Goal: Information Seeking & Learning: Learn about a topic

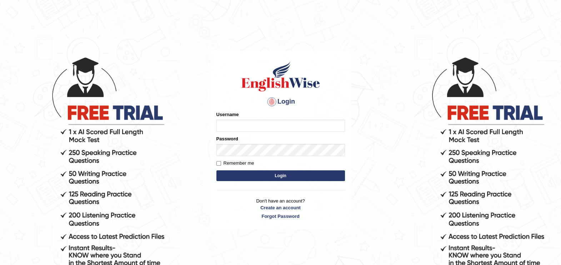
type input "paramjeet84"
click at [263, 178] on button "Login" at bounding box center [281, 175] width 129 height 11
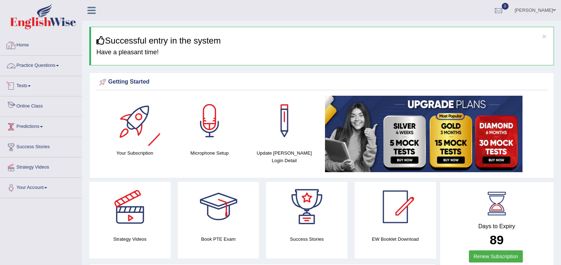
click at [48, 66] on link "Practice Questions" at bounding box center [40, 65] width 81 height 18
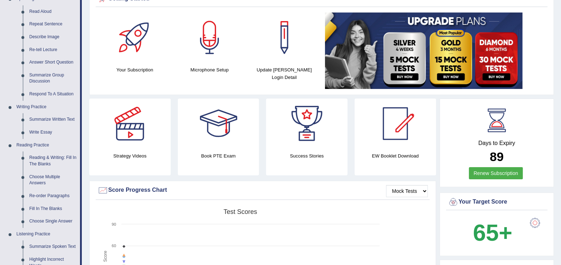
scroll to position [18, 0]
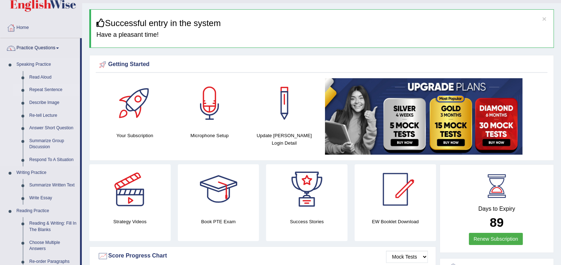
click at [61, 87] on link "Repeat Sentence" at bounding box center [53, 90] width 54 height 13
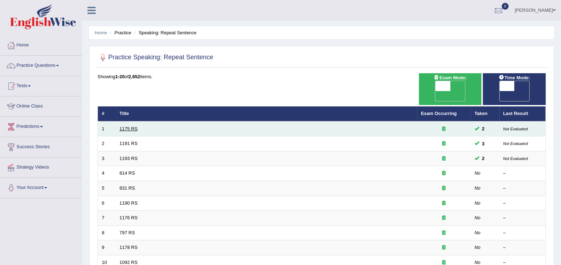
click at [131, 126] on link "1175 RS" at bounding box center [129, 128] width 18 height 5
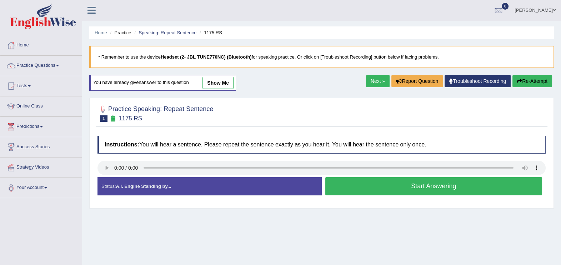
click at [392, 188] on button "Start Answering" at bounding box center [434, 186] width 217 height 18
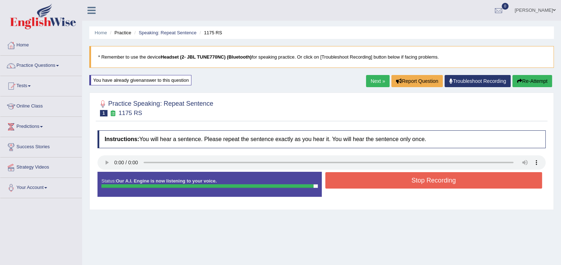
click at [390, 184] on button "Stop Recording" at bounding box center [434, 180] width 217 height 16
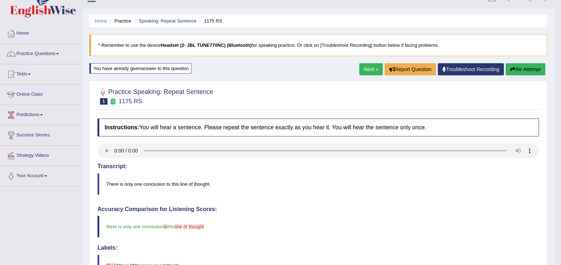
scroll to position [6, 0]
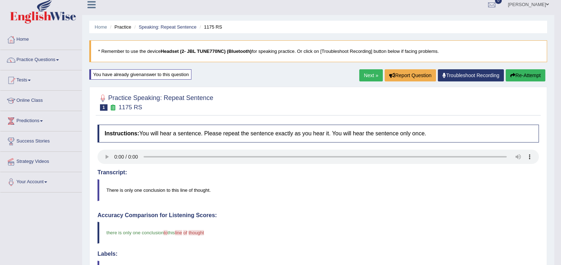
click at [528, 75] on button "Re-Attempt" at bounding box center [526, 75] width 40 height 12
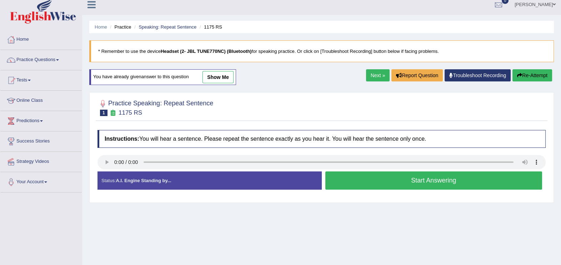
click at [413, 181] on button "Start Answering" at bounding box center [434, 181] width 217 height 18
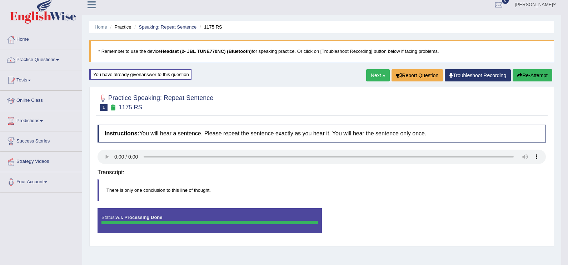
click at [407, 179] on body "Toggle navigation Home Practice Questions Speaking Practice Read Aloud Repeat S…" at bounding box center [284, 126] width 568 height 265
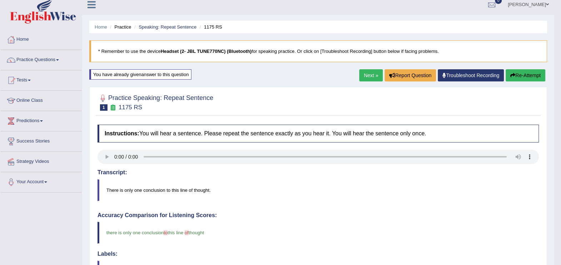
click at [560, 258] on body "Toggle navigation Home Practice Questions Speaking Practice Read Aloud Repeat S…" at bounding box center [280, 126] width 561 height 265
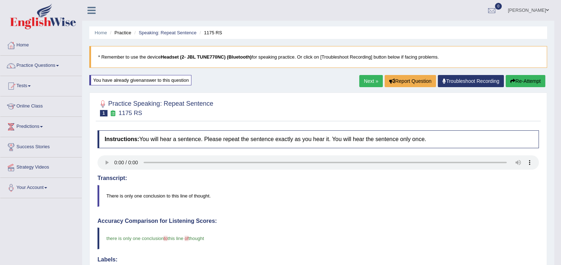
click at [371, 83] on link "Next »" at bounding box center [372, 81] width 24 height 12
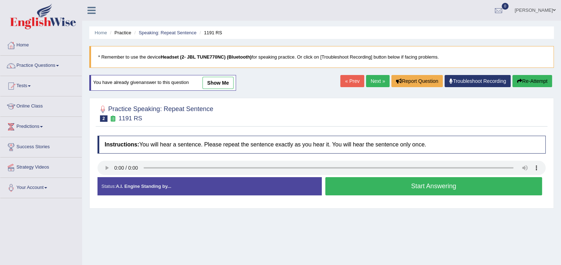
click at [404, 189] on button "Start Answering" at bounding box center [434, 186] width 217 height 18
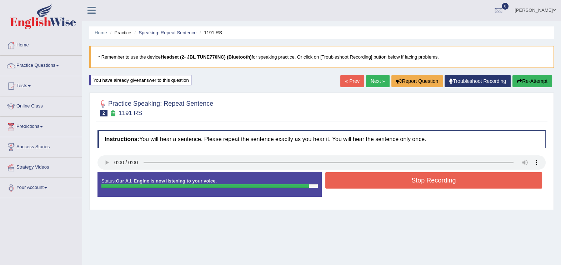
click at [391, 183] on button "Stop Recording" at bounding box center [434, 180] width 217 height 16
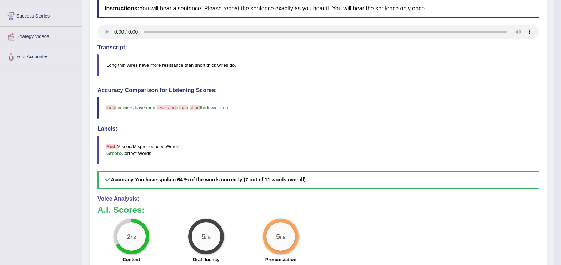
scroll to position [59, 0]
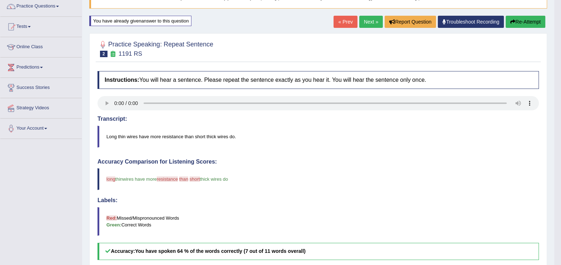
click at [520, 21] on button "Re-Attempt" at bounding box center [526, 22] width 40 height 12
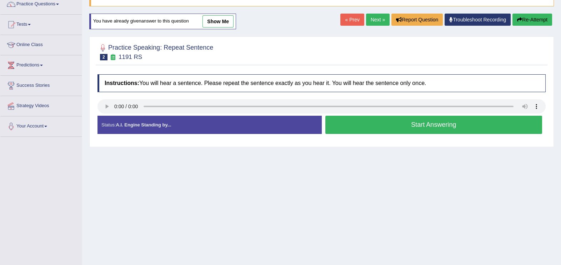
click at [388, 125] on button "Start Answering" at bounding box center [434, 125] width 217 height 18
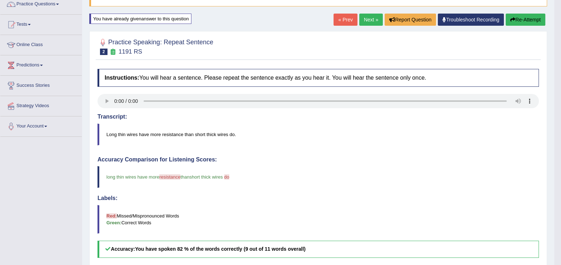
scroll to position [38, 0]
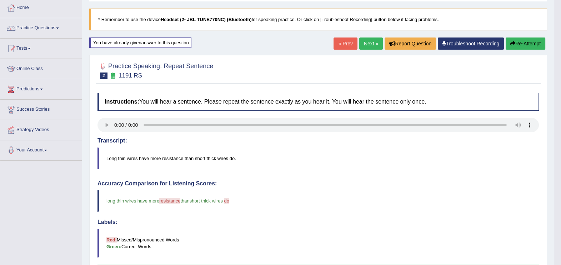
click at [518, 46] on button "Re-Attempt" at bounding box center [526, 44] width 40 height 12
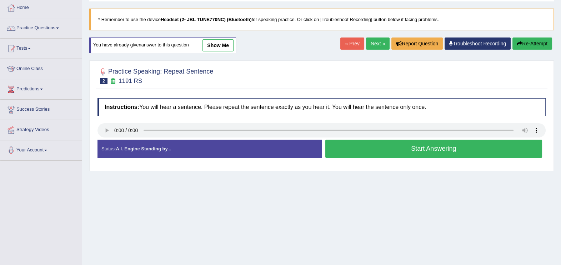
click at [395, 150] on button "Start Answering" at bounding box center [434, 149] width 217 height 18
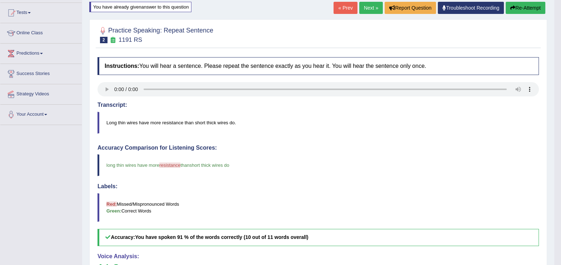
scroll to position [14, 0]
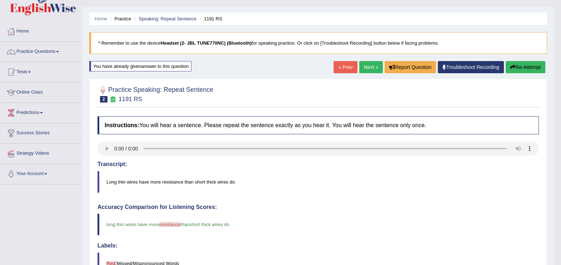
click at [368, 70] on link "Next »" at bounding box center [372, 67] width 24 height 12
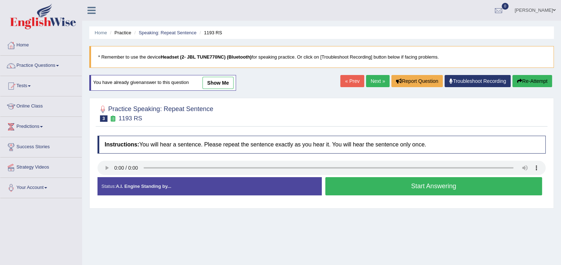
click at [361, 189] on button "Start Answering" at bounding box center [434, 186] width 217 height 18
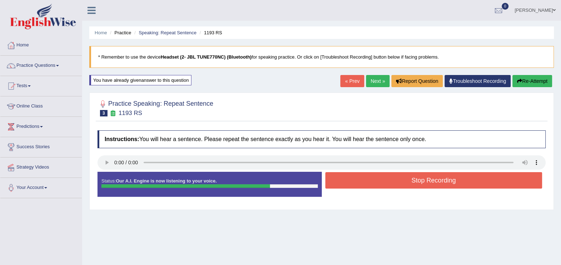
click at [359, 185] on button "Stop Recording" at bounding box center [434, 180] width 217 height 16
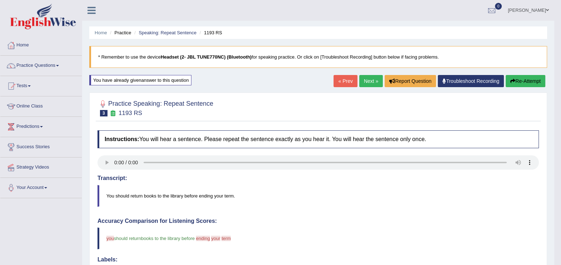
click at [516, 80] on button "Re-Attempt" at bounding box center [526, 81] width 40 height 12
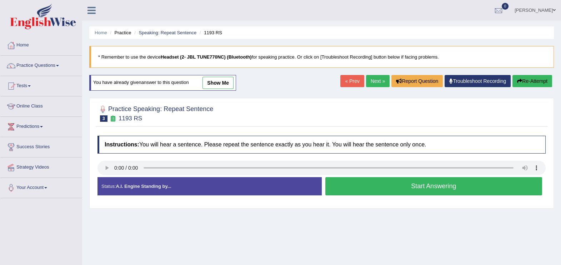
click at [356, 188] on button "Start Answering" at bounding box center [434, 186] width 217 height 18
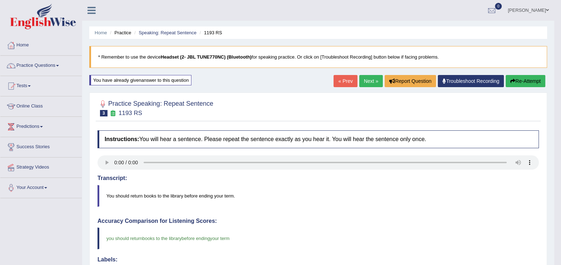
click at [520, 78] on button "Re-Attempt" at bounding box center [526, 81] width 40 height 12
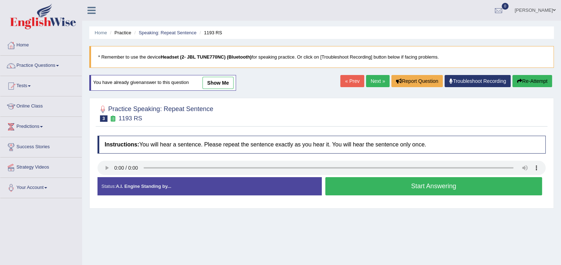
click at [404, 186] on button "Start Answering" at bounding box center [434, 186] width 217 height 18
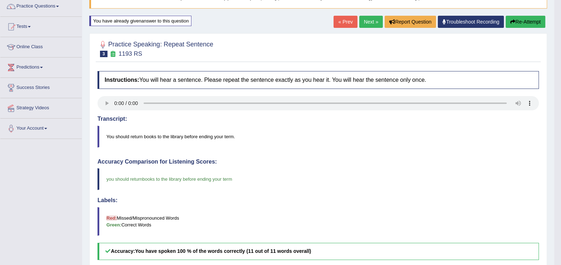
scroll to position [35, 0]
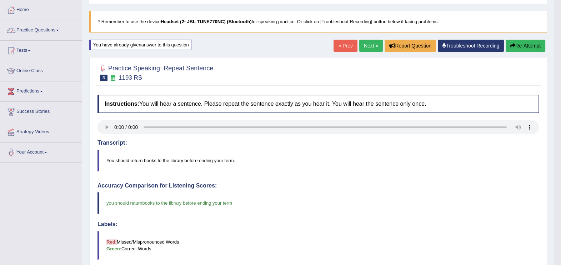
click at [29, 28] on link "Practice Questions" at bounding box center [40, 29] width 81 height 18
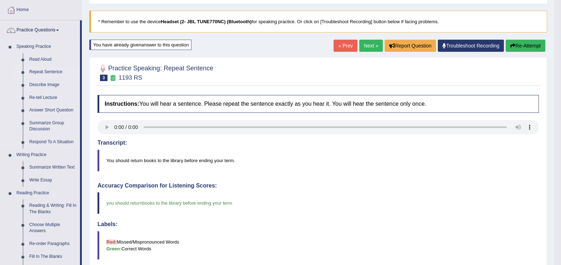
click at [52, 73] on link "Repeat Sentence" at bounding box center [53, 72] width 54 height 13
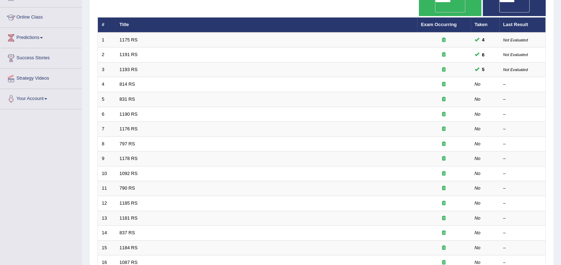
scroll to position [48, 0]
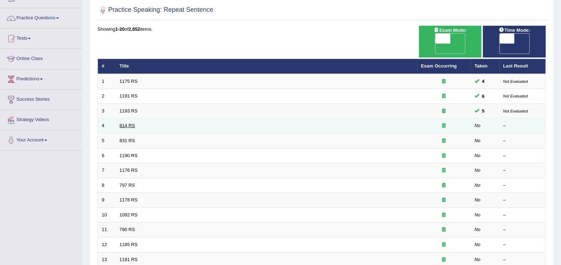
click at [128, 123] on link "814 RS" at bounding box center [127, 125] width 15 height 5
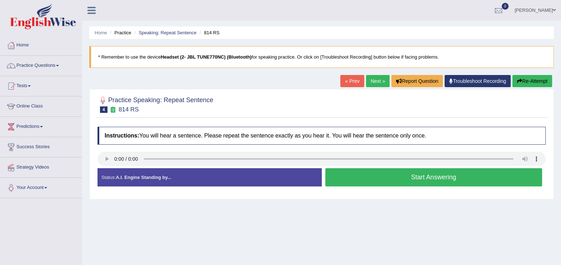
click at [368, 181] on button "Start Answering" at bounding box center [434, 177] width 217 height 18
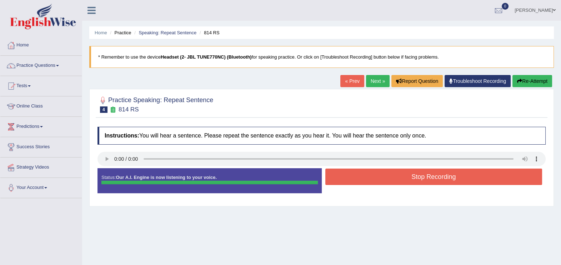
click at [368, 181] on button "Stop Recording" at bounding box center [434, 177] width 217 height 16
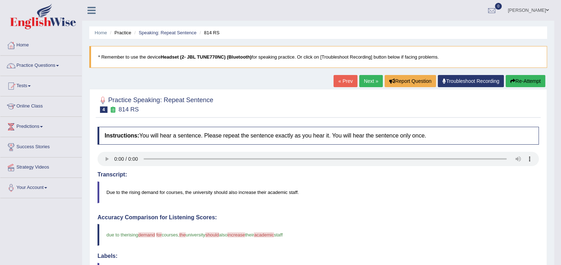
click at [561, 261] on html "Toggle navigation Home Practice Questions Speaking Practice Read Aloud Repeat S…" at bounding box center [280, 132] width 561 height 265
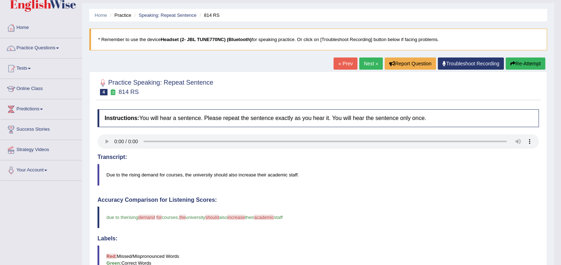
scroll to position [59, 0]
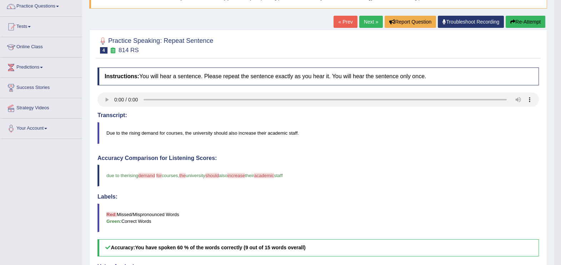
click at [522, 24] on button "Re-Attempt" at bounding box center [526, 22] width 40 height 12
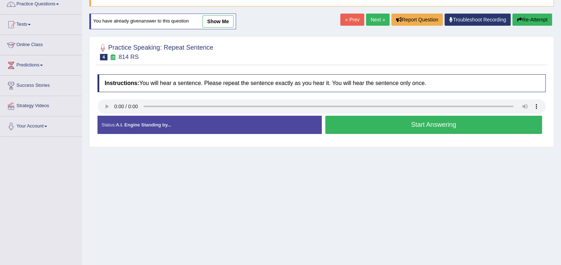
click at [422, 123] on button "Start Answering" at bounding box center [434, 125] width 217 height 18
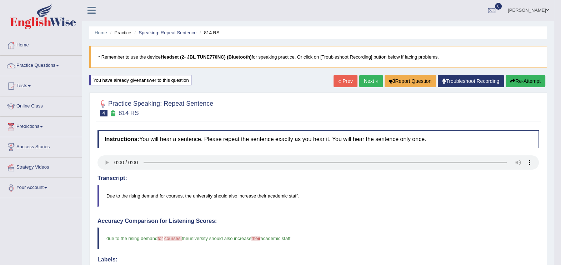
click at [372, 86] on link "Next »" at bounding box center [372, 81] width 24 height 12
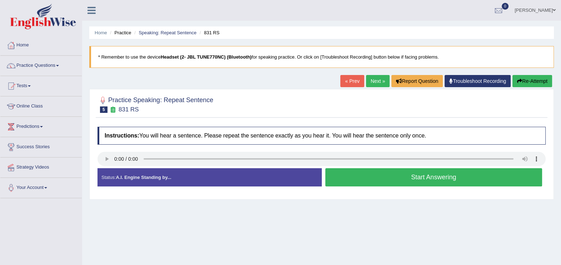
click at [370, 180] on button "Start Answering" at bounding box center [434, 177] width 217 height 18
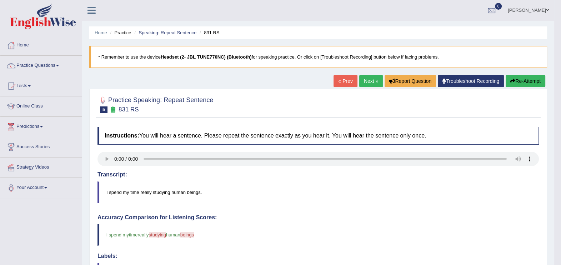
click at [520, 84] on button "Re-Attempt" at bounding box center [526, 81] width 40 height 12
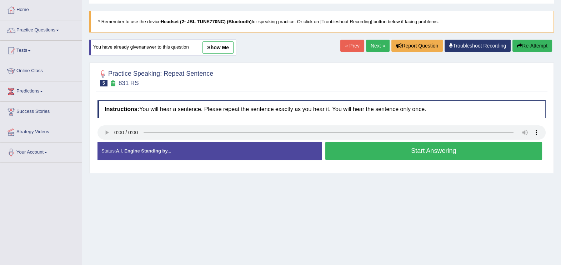
scroll to position [48, 0]
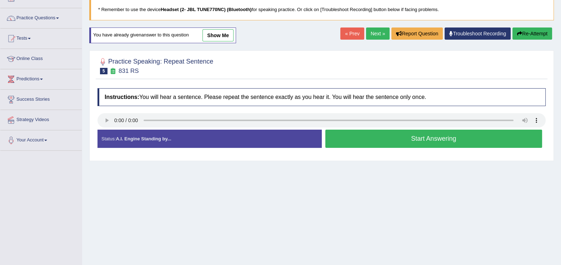
click at [435, 140] on button "Start Answering" at bounding box center [434, 139] width 217 height 18
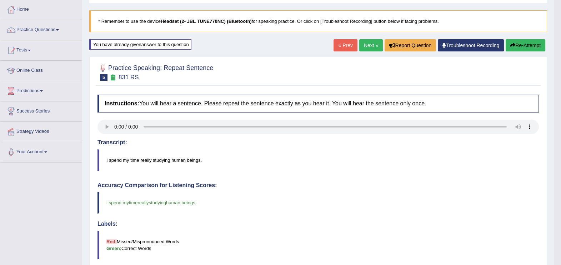
scroll to position [0, 0]
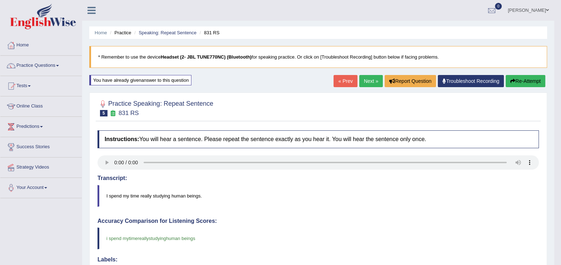
click at [368, 84] on link "Next »" at bounding box center [372, 81] width 24 height 12
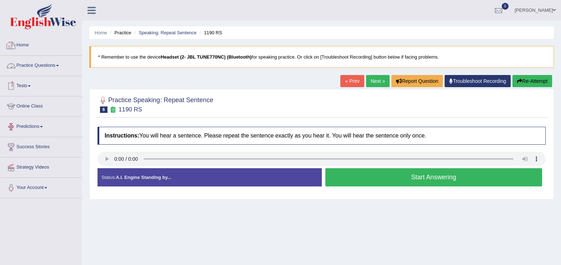
click at [24, 46] on link "Home" at bounding box center [40, 44] width 81 height 18
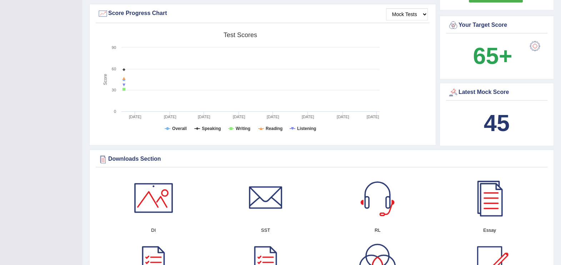
scroll to position [244, 0]
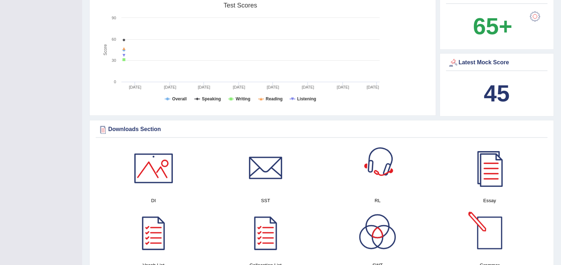
click at [386, 170] on div at bounding box center [378, 168] width 50 height 50
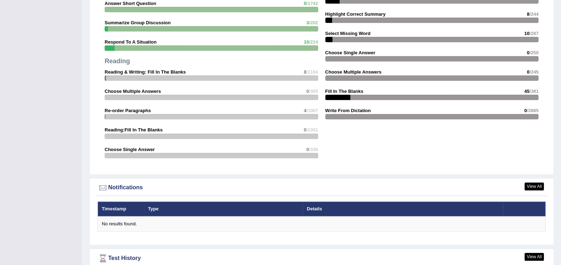
scroll to position [772, 0]
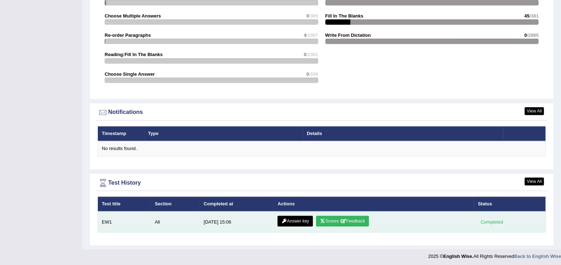
click at [156, 218] on td "All" at bounding box center [175, 222] width 49 height 21
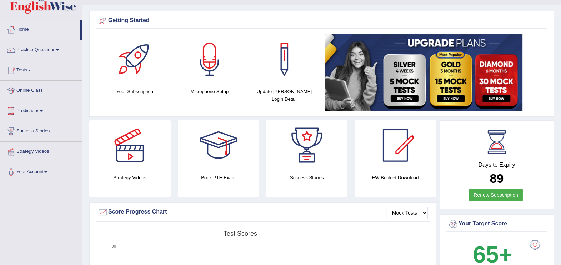
scroll to position [0, 0]
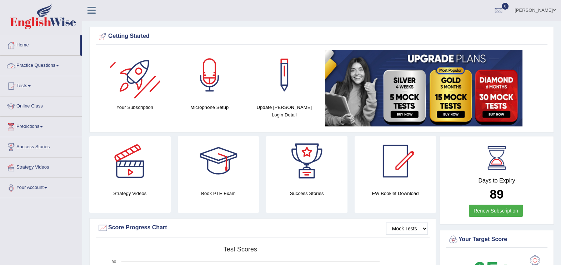
click at [51, 64] on link "Practice Questions" at bounding box center [40, 65] width 81 height 18
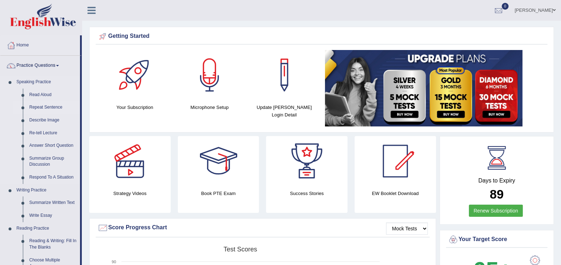
click at [54, 107] on link "Repeat Sentence" at bounding box center [53, 107] width 54 height 13
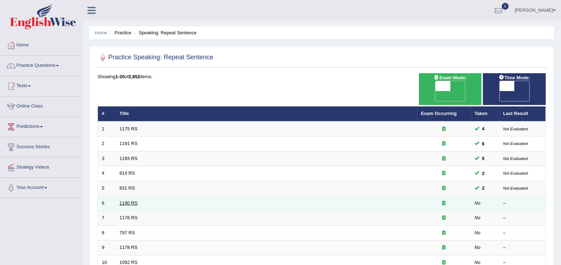
click at [133, 200] on link "1190 RS" at bounding box center [129, 202] width 18 height 5
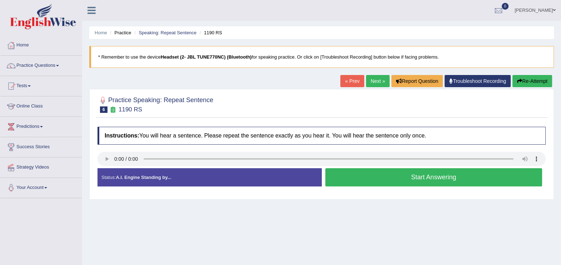
click at [366, 177] on button "Start Answering" at bounding box center [434, 177] width 217 height 18
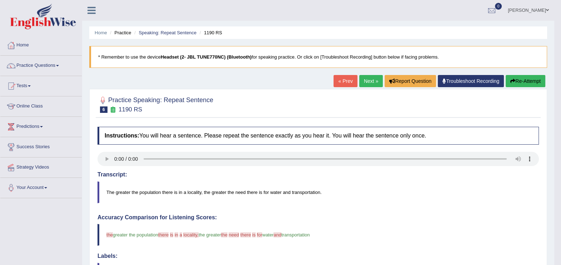
click at [515, 79] on button "Re-Attempt" at bounding box center [526, 81] width 40 height 12
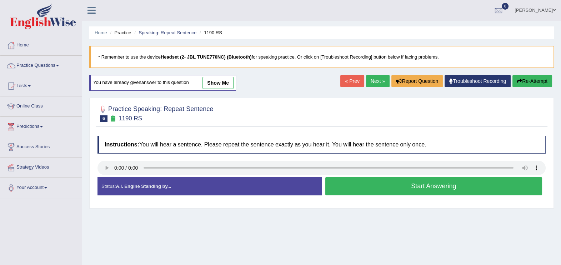
click at [371, 181] on button "Start Answering" at bounding box center [434, 186] width 217 height 18
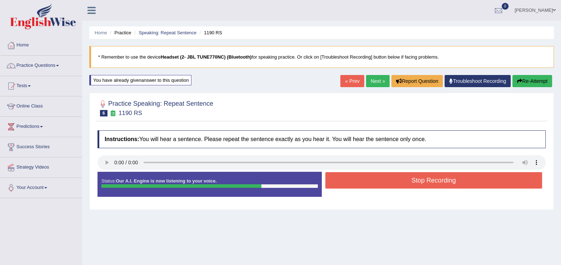
click at [371, 181] on button "Stop Recording" at bounding box center [434, 180] width 217 height 16
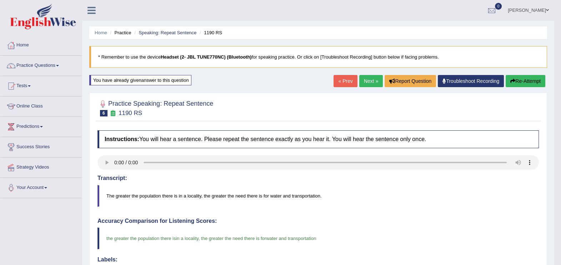
click at [367, 77] on link "Next »" at bounding box center [372, 81] width 24 height 12
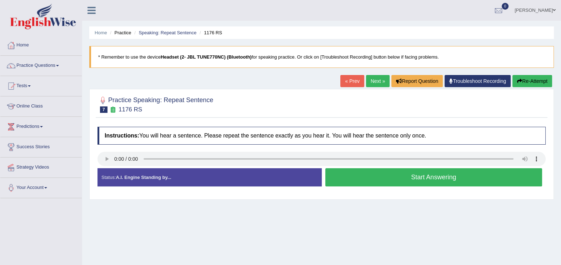
click at [371, 178] on button "Start Answering" at bounding box center [434, 177] width 217 height 18
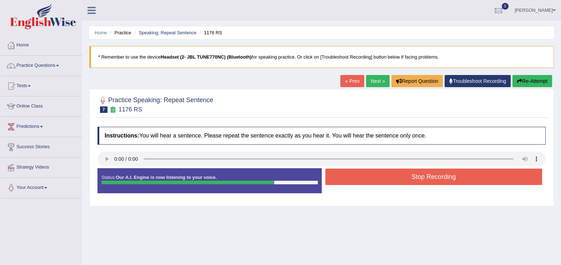
click at [371, 178] on button "Stop Recording" at bounding box center [434, 177] width 217 height 16
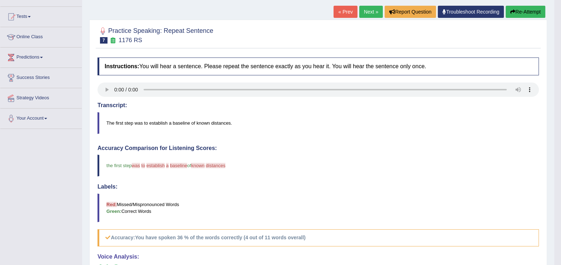
scroll to position [77, 0]
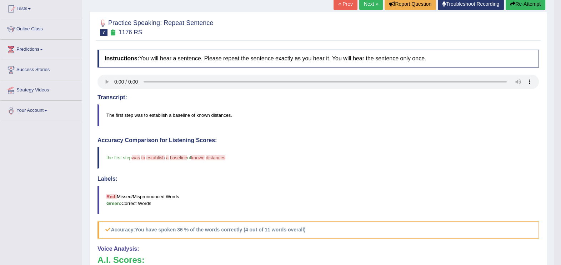
click at [527, 8] on button "Re-Attempt" at bounding box center [526, 4] width 40 height 12
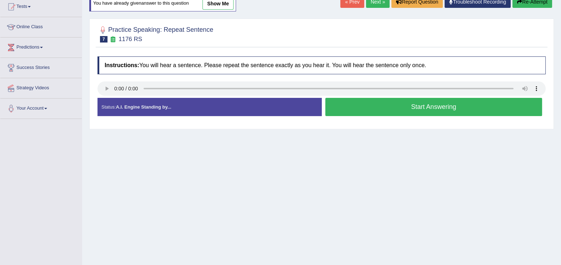
click at [391, 109] on button "Start Answering" at bounding box center [434, 107] width 217 height 18
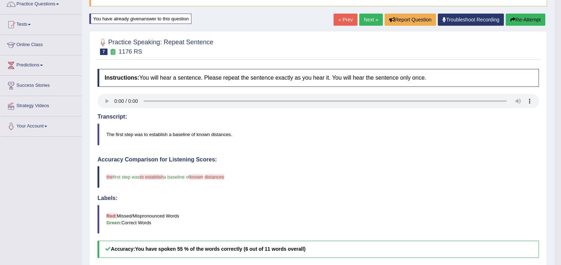
scroll to position [38, 0]
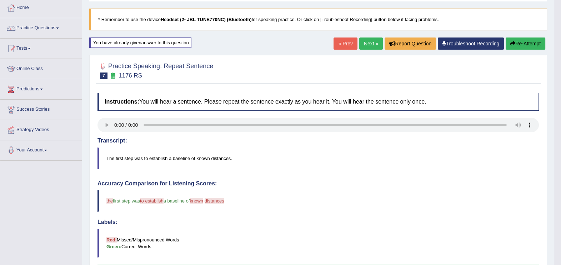
click at [529, 43] on button "Re-Attempt" at bounding box center [526, 44] width 40 height 12
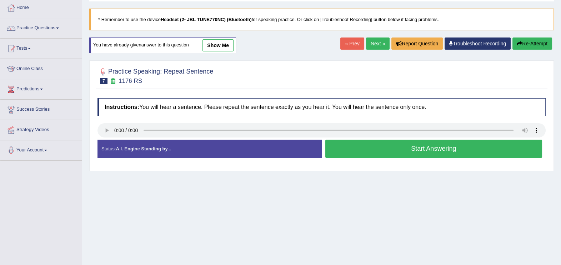
click at [417, 146] on button "Start Answering" at bounding box center [434, 149] width 217 height 18
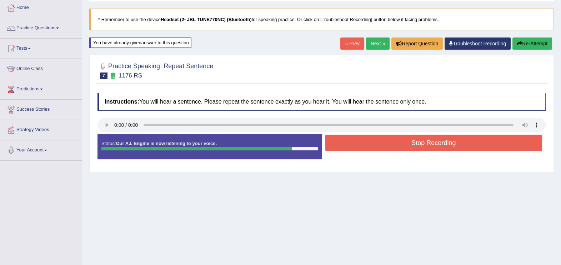
click at [417, 146] on button "Stop Recording" at bounding box center [434, 143] width 217 height 16
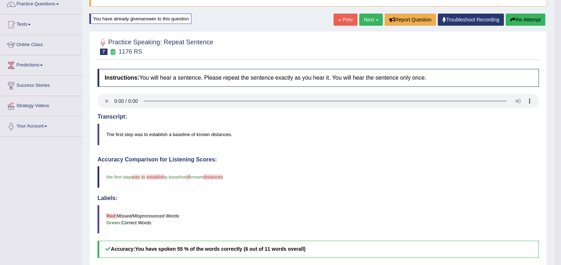
scroll to position [38, 0]
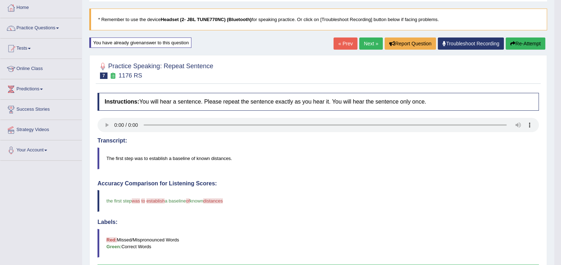
click at [527, 41] on button "Re-Attempt" at bounding box center [526, 44] width 40 height 12
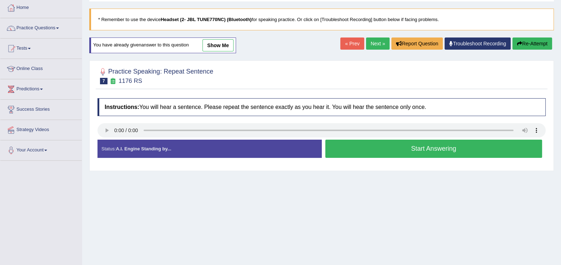
click at [386, 149] on button "Start Answering" at bounding box center [434, 149] width 217 height 18
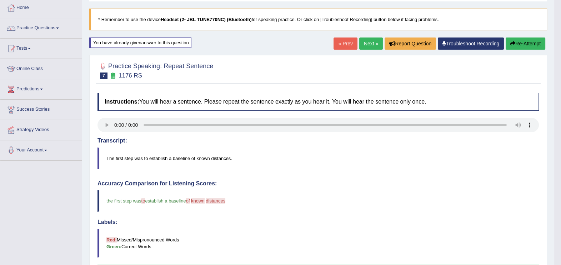
scroll to position [20, 0]
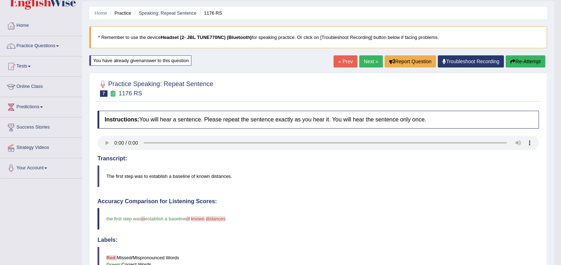
click at [368, 63] on link "Next »" at bounding box center [372, 61] width 24 height 12
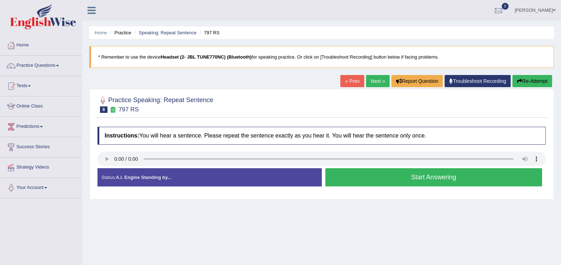
click at [368, 177] on button "Start Answering" at bounding box center [434, 177] width 217 height 18
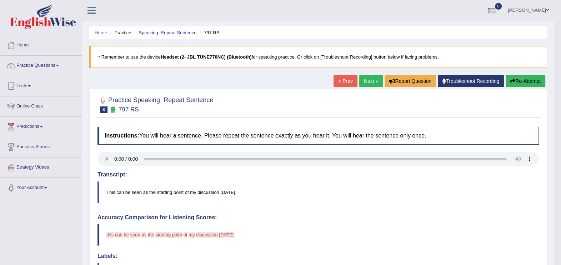
click at [532, 79] on button "Re-Attempt" at bounding box center [526, 81] width 40 height 12
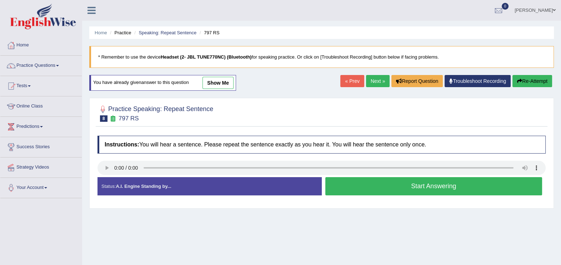
click at [385, 189] on button "Start Answering" at bounding box center [434, 186] width 217 height 18
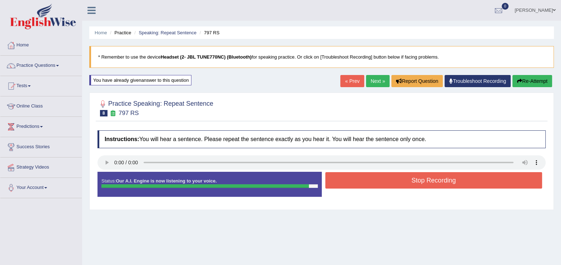
click at [388, 182] on button "Stop Recording" at bounding box center [434, 180] width 217 height 16
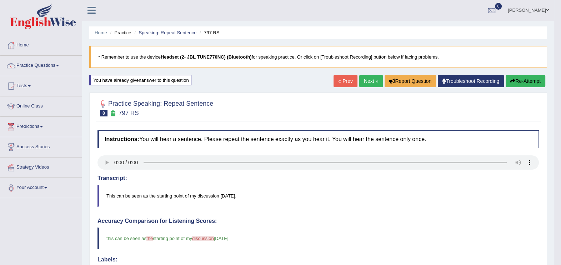
click at [529, 80] on button "Re-Attempt" at bounding box center [526, 81] width 40 height 12
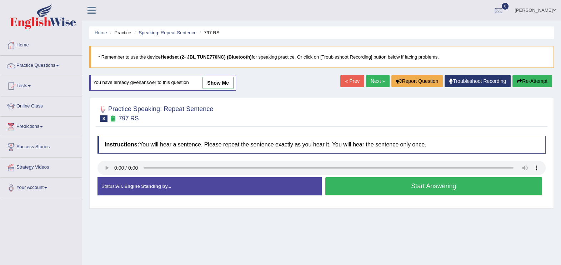
click at [400, 188] on button "Start Answering" at bounding box center [434, 186] width 217 height 18
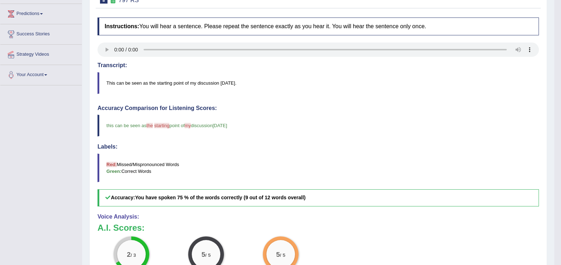
scroll to position [54, 0]
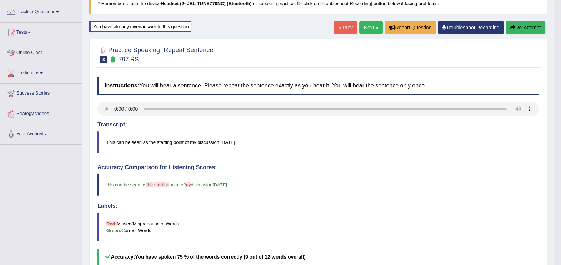
click at [521, 30] on button "Re-Attempt" at bounding box center [526, 27] width 40 height 12
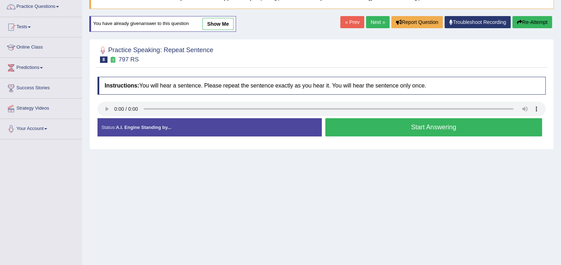
click at [384, 128] on button "Start Answering" at bounding box center [434, 127] width 217 height 18
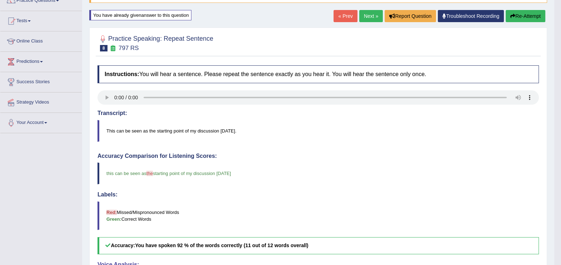
scroll to position [29, 0]
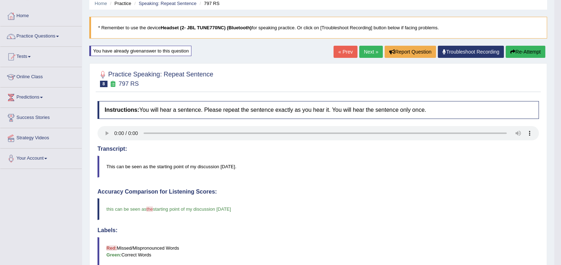
click at [368, 52] on link "Next »" at bounding box center [372, 52] width 24 height 12
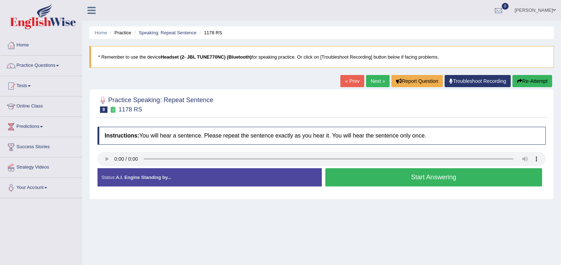
click at [368, 179] on button "Start Answering" at bounding box center [434, 177] width 217 height 18
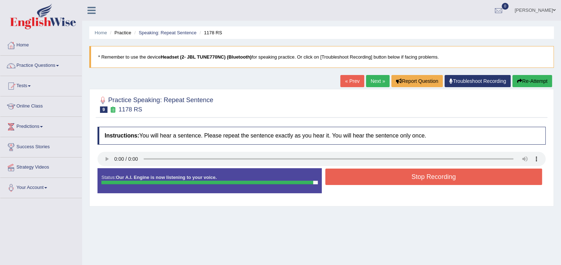
click at [368, 179] on button "Stop Recording" at bounding box center [434, 177] width 217 height 16
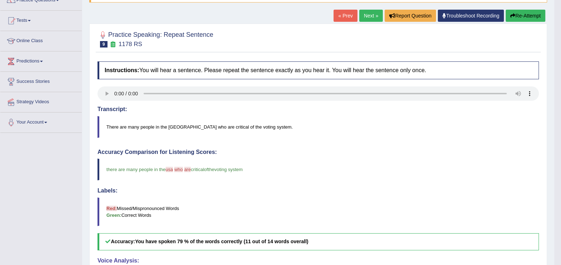
scroll to position [54, 0]
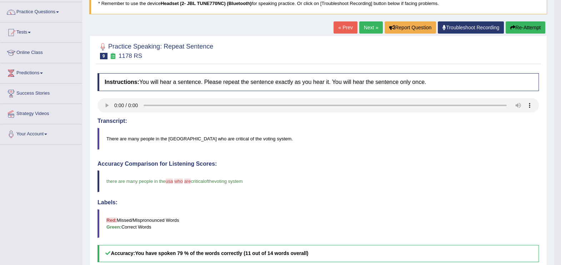
click at [532, 25] on button "Re-Attempt" at bounding box center [526, 27] width 40 height 12
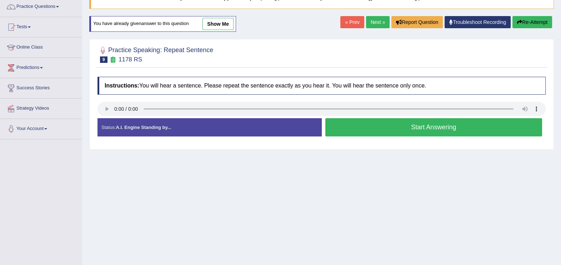
click at [410, 125] on button "Start Answering" at bounding box center [434, 127] width 217 height 18
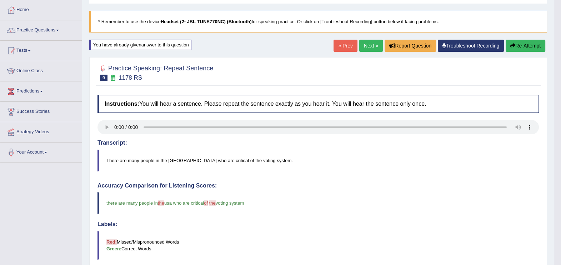
scroll to position [30, 0]
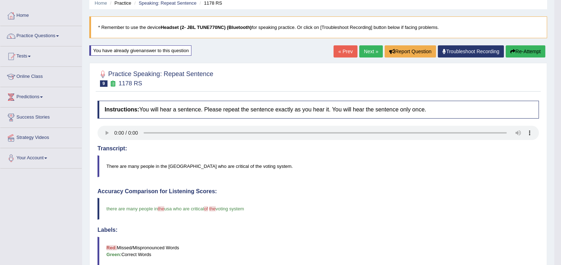
click at [525, 52] on button "Re-Attempt" at bounding box center [526, 51] width 40 height 12
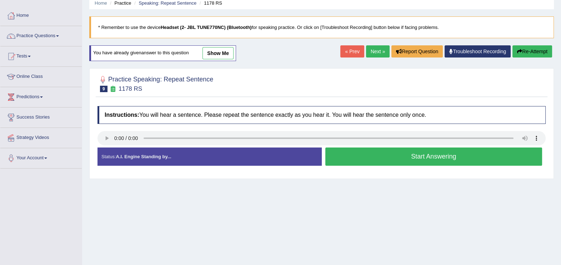
click at [420, 154] on button "Start Answering" at bounding box center [434, 157] width 217 height 18
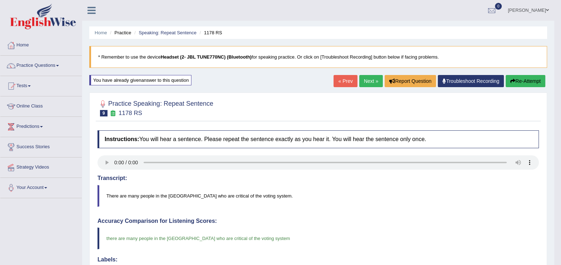
click at [368, 80] on link "Next »" at bounding box center [372, 81] width 24 height 12
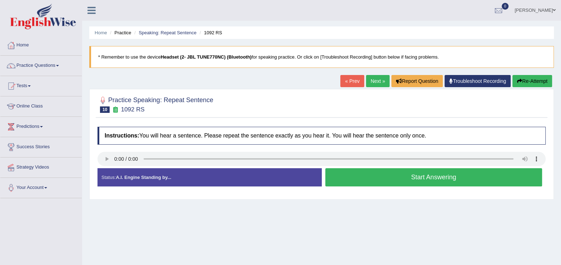
click at [364, 177] on button "Start Answering" at bounding box center [434, 177] width 217 height 18
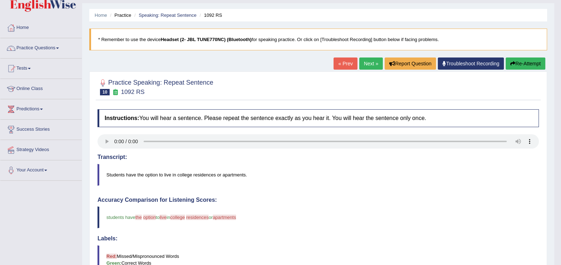
scroll to position [54, 0]
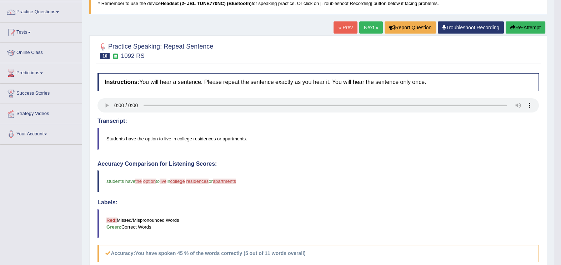
click at [520, 29] on button "Re-Attempt" at bounding box center [526, 27] width 40 height 12
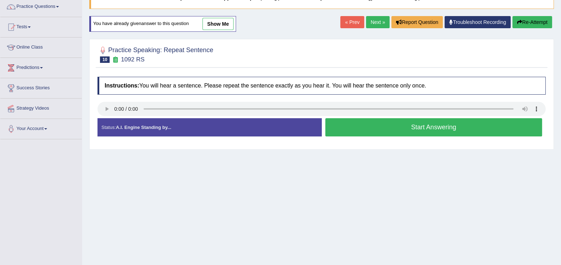
click at [381, 127] on button "Start Answering" at bounding box center [434, 127] width 217 height 18
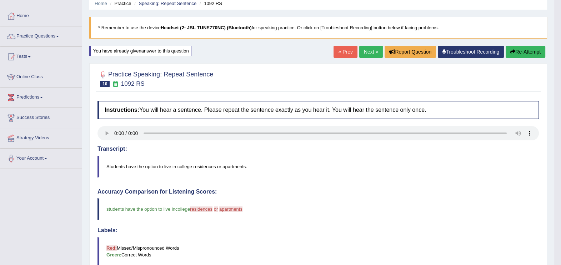
scroll to position [23, 0]
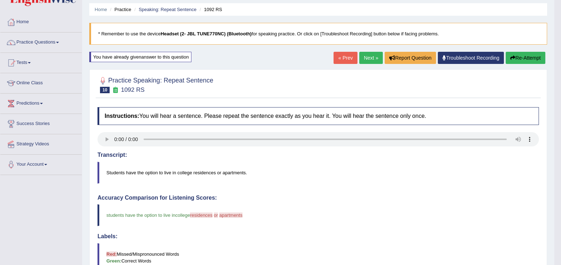
click at [529, 58] on button "Re-Attempt" at bounding box center [526, 58] width 40 height 12
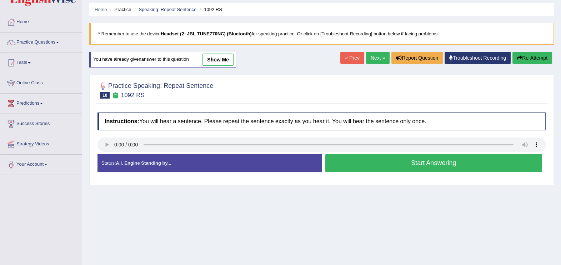
click at [390, 171] on button "Start Answering" at bounding box center [434, 163] width 217 height 18
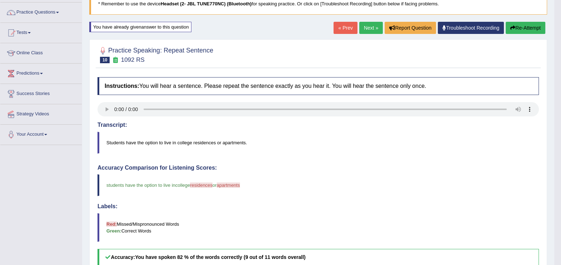
scroll to position [35, 0]
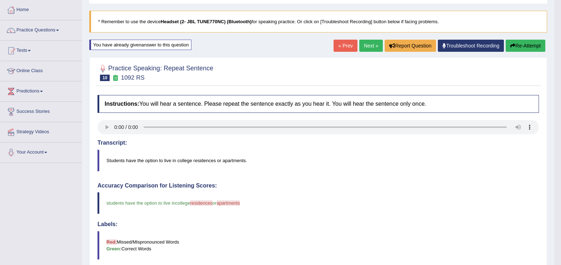
click at [533, 45] on button "Re-Attempt" at bounding box center [526, 46] width 40 height 12
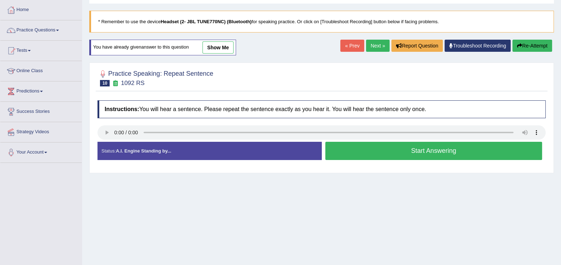
click at [374, 153] on button "Start Answering" at bounding box center [434, 151] width 217 height 18
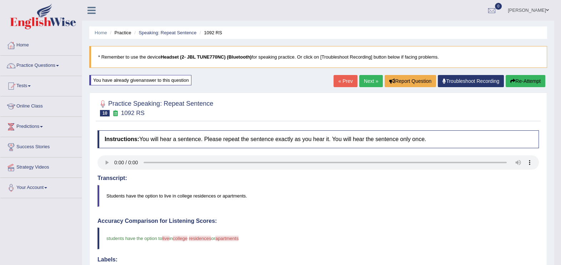
click at [512, 82] on icon "button" at bounding box center [513, 81] width 5 height 5
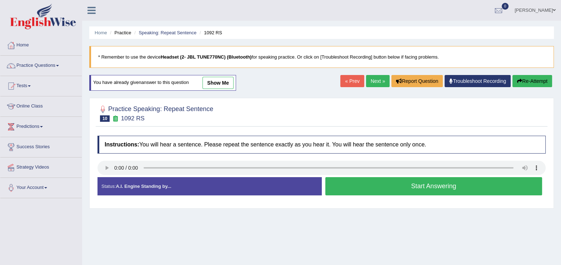
click at [434, 192] on button "Start Answering" at bounding box center [434, 186] width 217 height 18
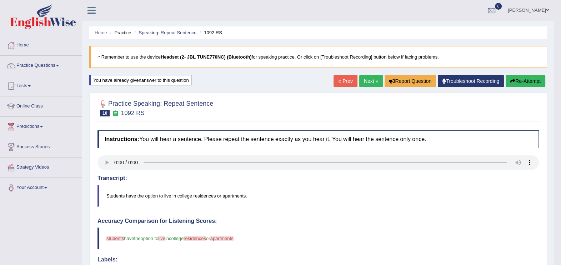
click at [536, 80] on button "Re-Attempt" at bounding box center [526, 81] width 40 height 12
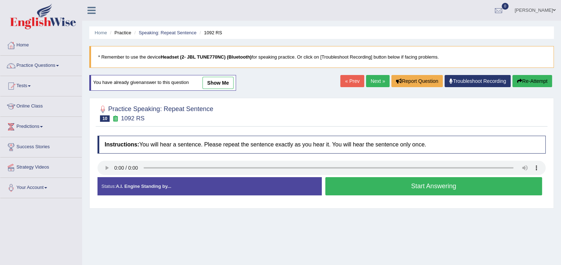
click at [396, 190] on button "Start Answering" at bounding box center [434, 186] width 217 height 18
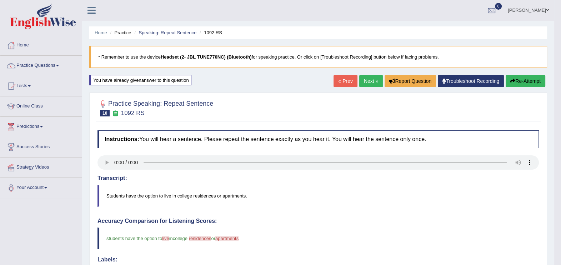
click at [368, 81] on link "Next »" at bounding box center [372, 81] width 24 height 12
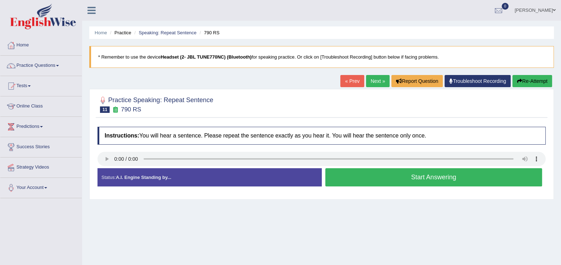
click at [373, 174] on button "Start Answering" at bounding box center [434, 177] width 217 height 18
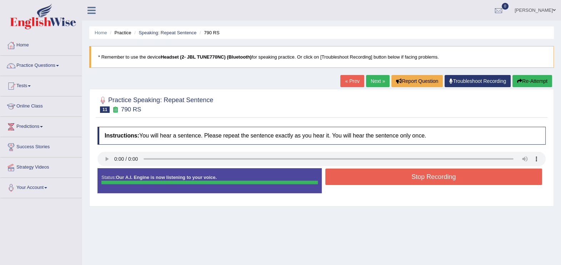
click at [373, 174] on button "Stop Recording" at bounding box center [434, 177] width 217 height 16
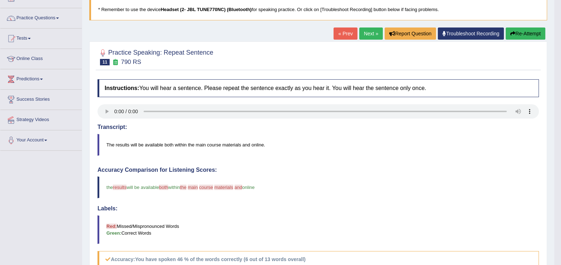
scroll to position [18, 0]
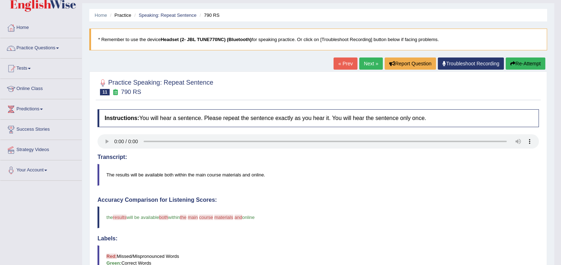
click at [526, 60] on button "Re-Attempt" at bounding box center [526, 64] width 40 height 12
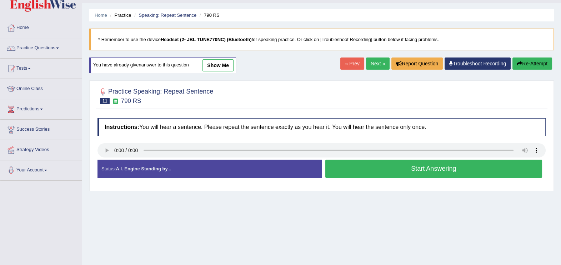
click at [434, 169] on button "Start Answering" at bounding box center [434, 169] width 217 height 18
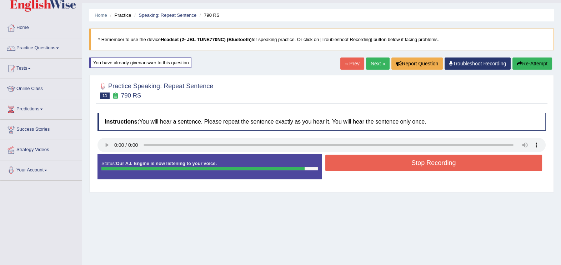
click at [434, 157] on button "Stop Recording" at bounding box center [434, 163] width 217 height 16
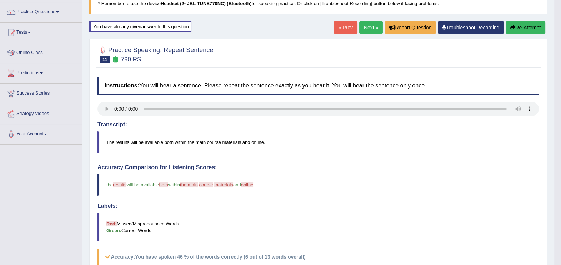
scroll to position [30, 0]
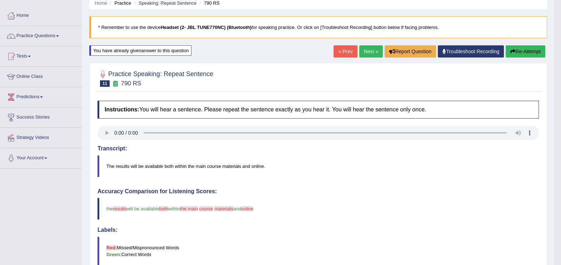
click at [536, 50] on button "Re-Attempt" at bounding box center [526, 51] width 40 height 12
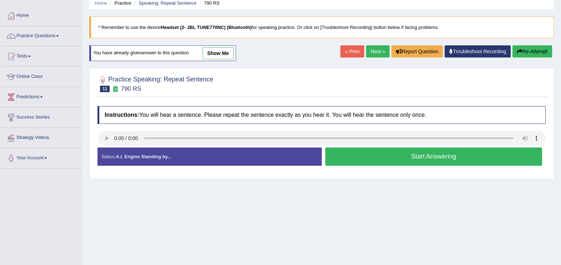
click at [415, 161] on button "Start Answering" at bounding box center [434, 157] width 217 height 18
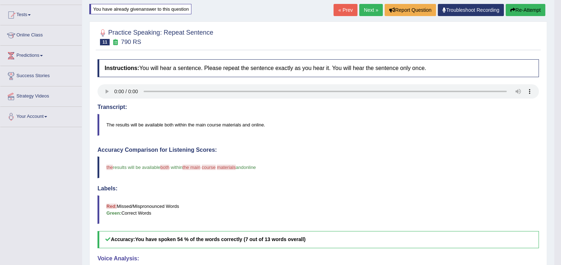
scroll to position [30, 0]
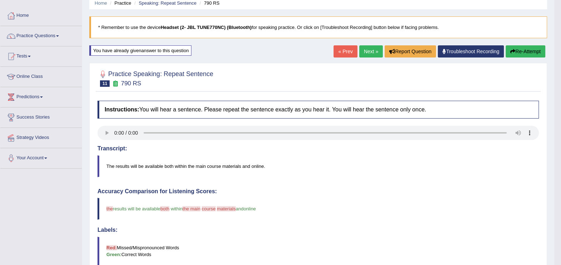
click at [513, 54] on button "Re-Attempt" at bounding box center [526, 51] width 40 height 12
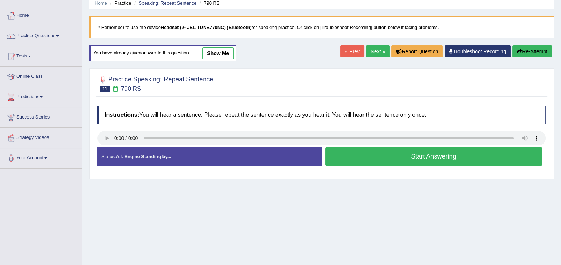
click at [368, 158] on button "Start Answering" at bounding box center [434, 157] width 217 height 18
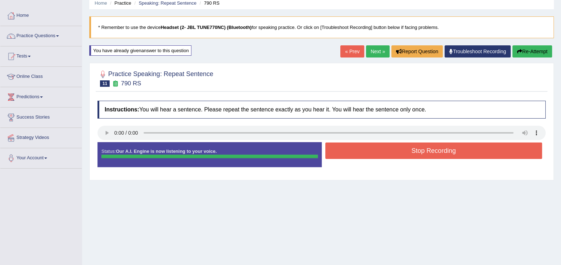
click at [368, 151] on button "Stop Recording" at bounding box center [434, 151] width 217 height 16
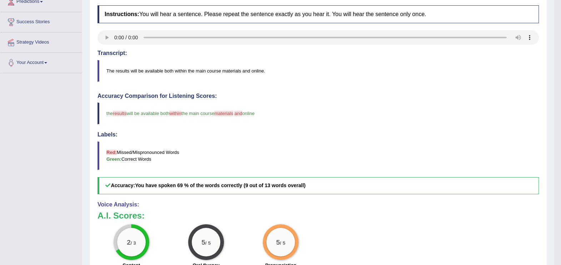
scroll to position [54, 0]
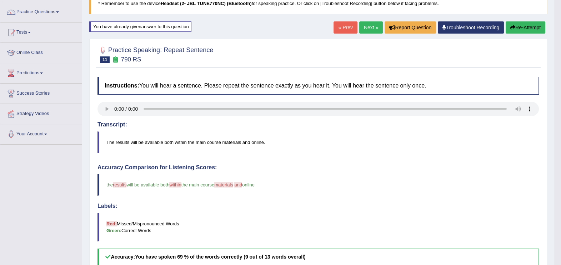
click at [530, 23] on button "Re-Attempt" at bounding box center [526, 27] width 40 height 12
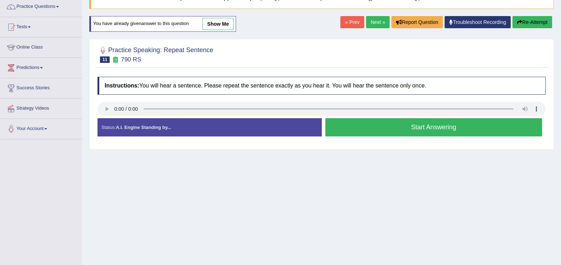
click at [418, 125] on button "Start Answering" at bounding box center [434, 127] width 217 height 18
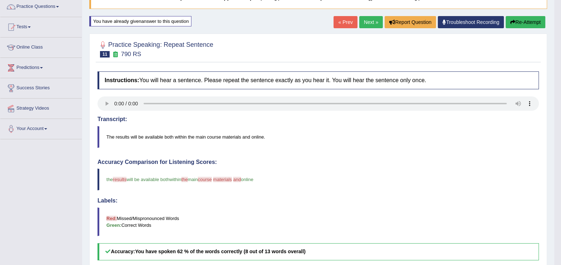
click at [365, 21] on link "Next »" at bounding box center [372, 22] width 24 height 12
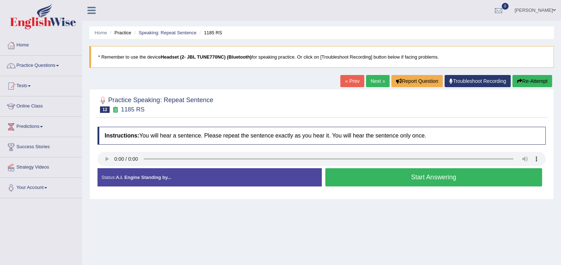
click at [397, 180] on button "Start Answering" at bounding box center [434, 177] width 217 height 18
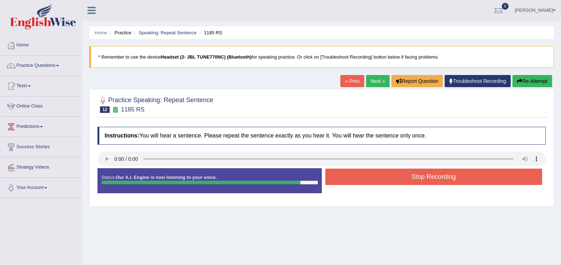
click at [397, 180] on button "Stop Recording" at bounding box center [434, 177] width 217 height 16
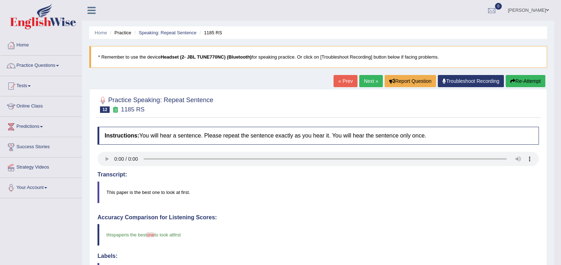
click at [373, 83] on link "Next »" at bounding box center [372, 81] width 24 height 12
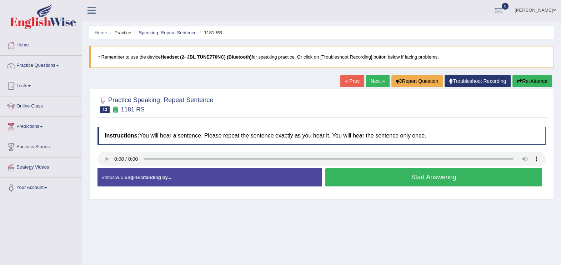
click at [400, 180] on button "Start Answering" at bounding box center [434, 177] width 217 height 18
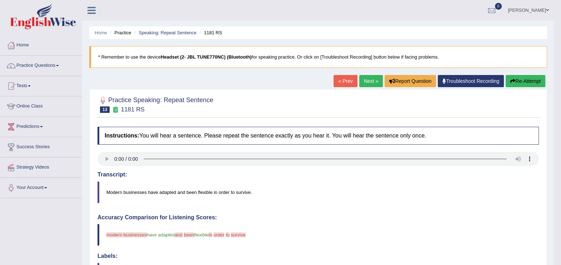
click at [532, 81] on button "Re-Attempt" at bounding box center [526, 81] width 40 height 12
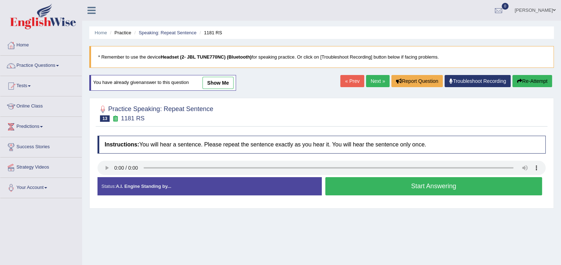
click at [385, 183] on button "Start Answering" at bounding box center [434, 186] width 217 height 18
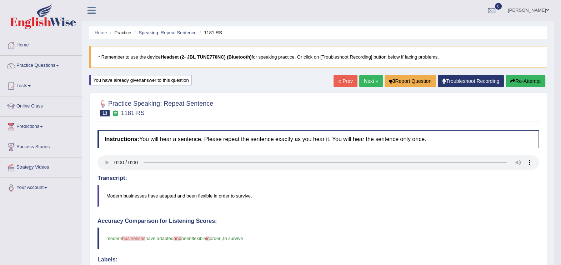
click at [533, 83] on button "Re-Attempt" at bounding box center [526, 81] width 40 height 12
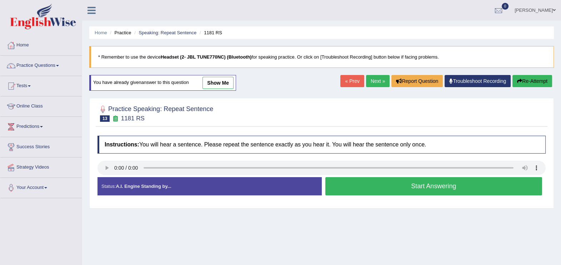
click at [422, 186] on button "Start Answering" at bounding box center [434, 186] width 217 height 18
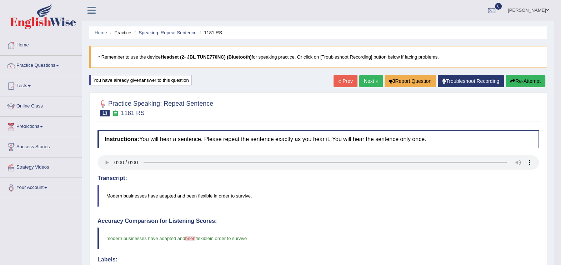
click at [521, 78] on button "Re-Attempt" at bounding box center [526, 81] width 40 height 12
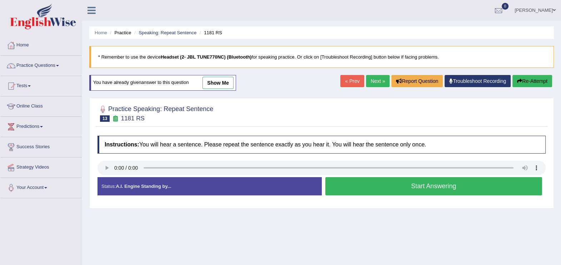
click at [422, 187] on button "Start Answering" at bounding box center [434, 186] width 217 height 18
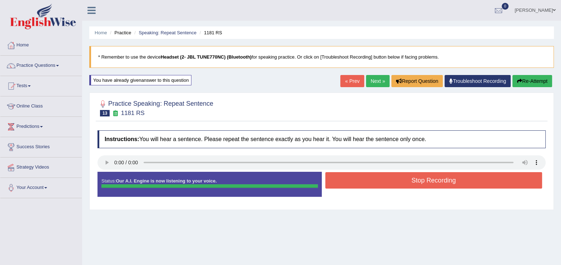
click at [421, 181] on div "Status: Our A.I. Engine is now listening to your voice. Start Answering Stop Re…" at bounding box center [322, 188] width 448 height 32
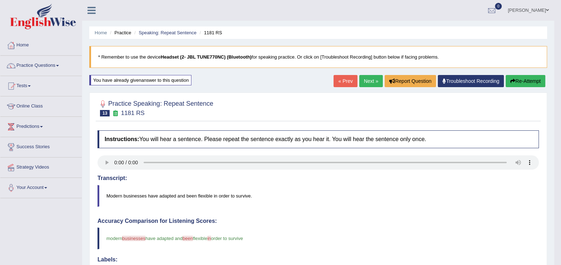
click at [525, 84] on button "Re-Attempt" at bounding box center [526, 81] width 40 height 12
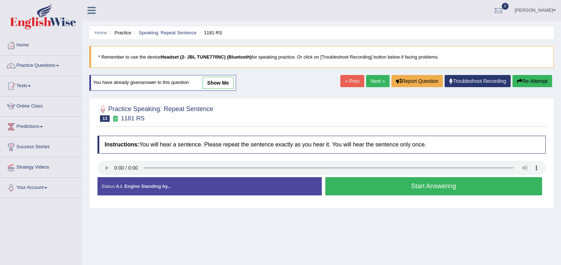
click at [458, 186] on button "Start Answering" at bounding box center [434, 186] width 217 height 18
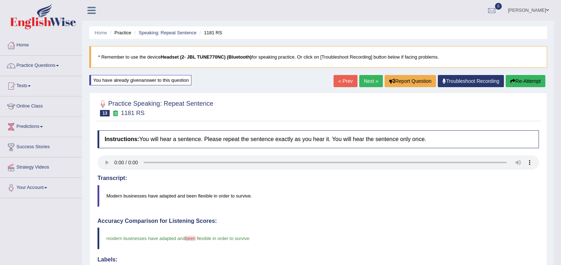
click at [366, 84] on link "Next »" at bounding box center [372, 81] width 24 height 12
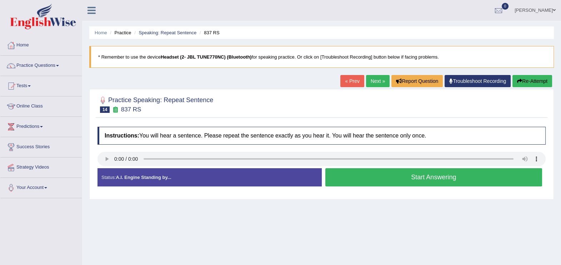
click at [354, 177] on button "Start Answering" at bounding box center [434, 177] width 217 height 18
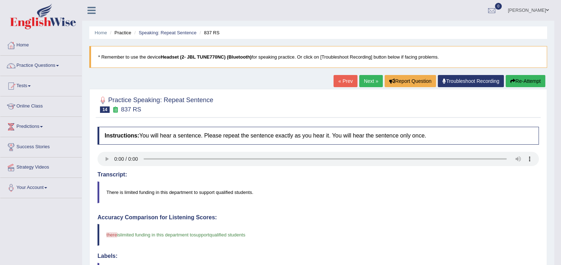
click at [365, 80] on link "Next »" at bounding box center [372, 81] width 24 height 12
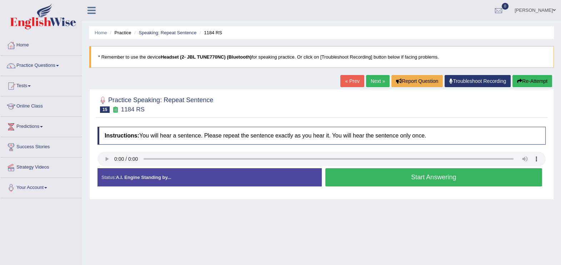
click at [373, 179] on button "Start Answering" at bounding box center [434, 177] width 217 height 18
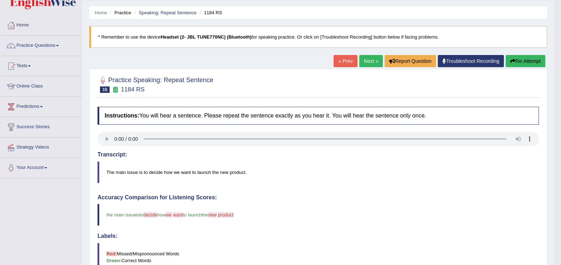
scroll to position [12, 0]
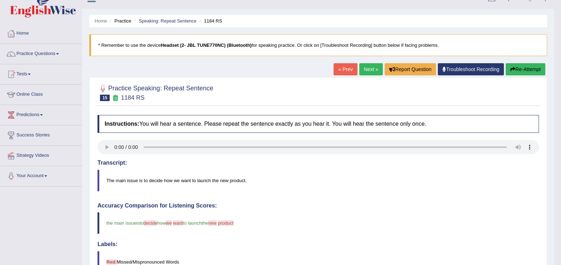
click at [525, 66] on button "Re-Attempt" at bounding box center [526, 69] width 40 height 12
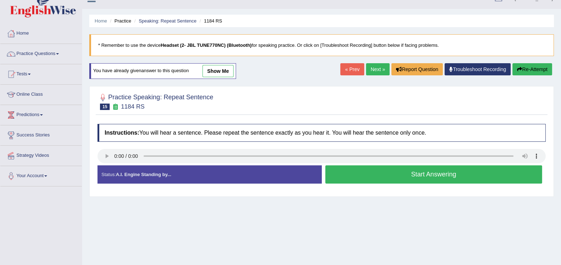
click at [429, 173] on button "Start Answering" at bounding box center [434, 174] width 217 height 18
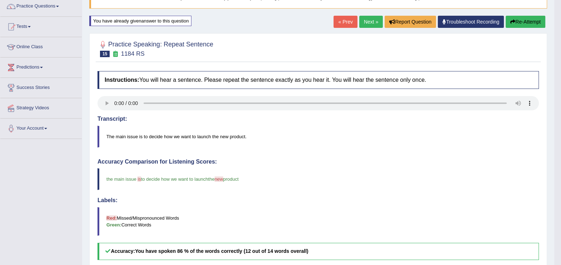
scroll to position [35, 0]
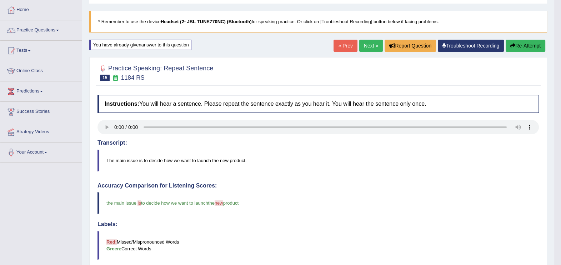
click at [518, 45] on button "Re-Attempt" at bounding box center [526, 46] width 40 height 12
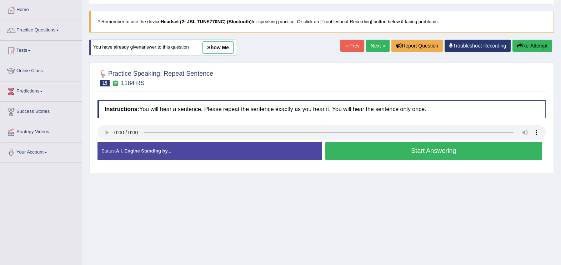
click at [428, 145] on button "Start Answering" at bounding box center [434, 151] width 217 height 18
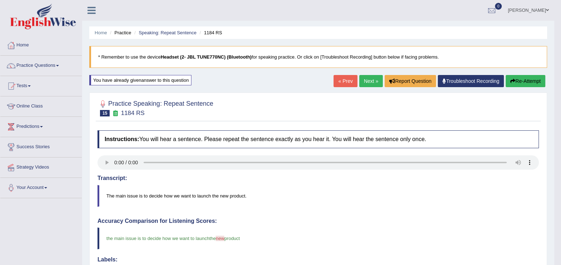
click at [534, 11] on link "Paramjeet kaur Mann" at bounding box center [529, 9] width 52 height 19
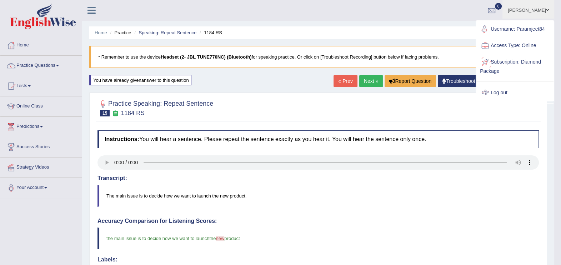
click at [503, 96] on link "Log out" at bounding box center [515, 93] width 77 height 16
